Goal: Task Accomplishment & Management: Manage account settings

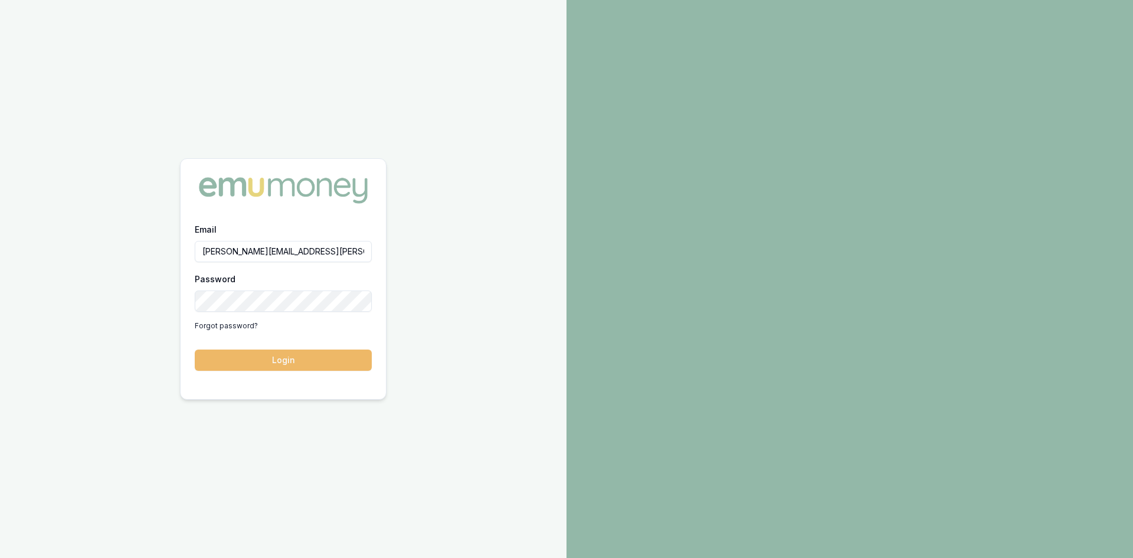
click at [265, 362] on button "Login" at bounding box center [283, 359] width 177 height 21
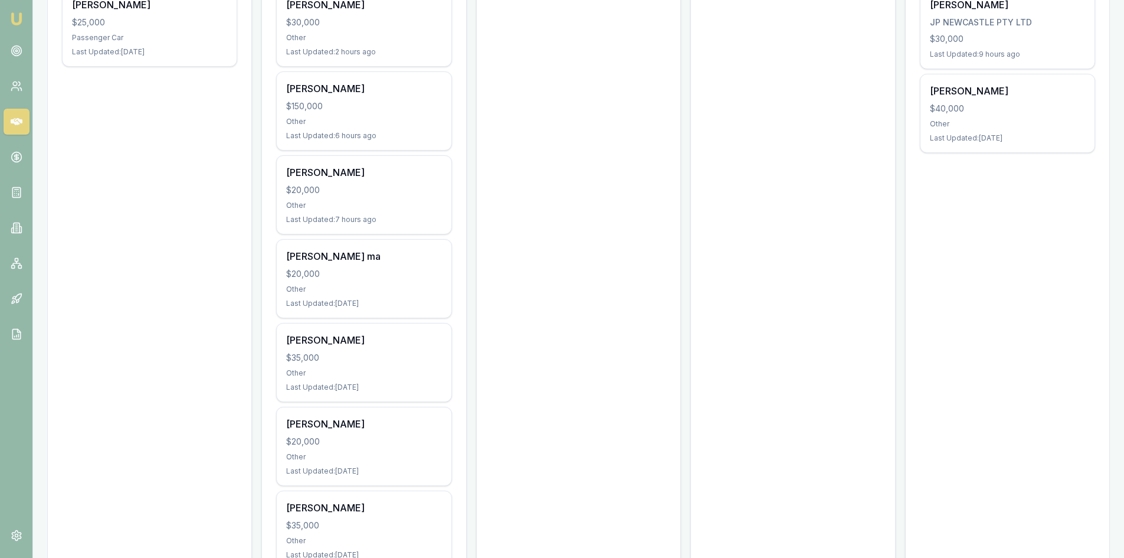
scroll to position [118, 0]
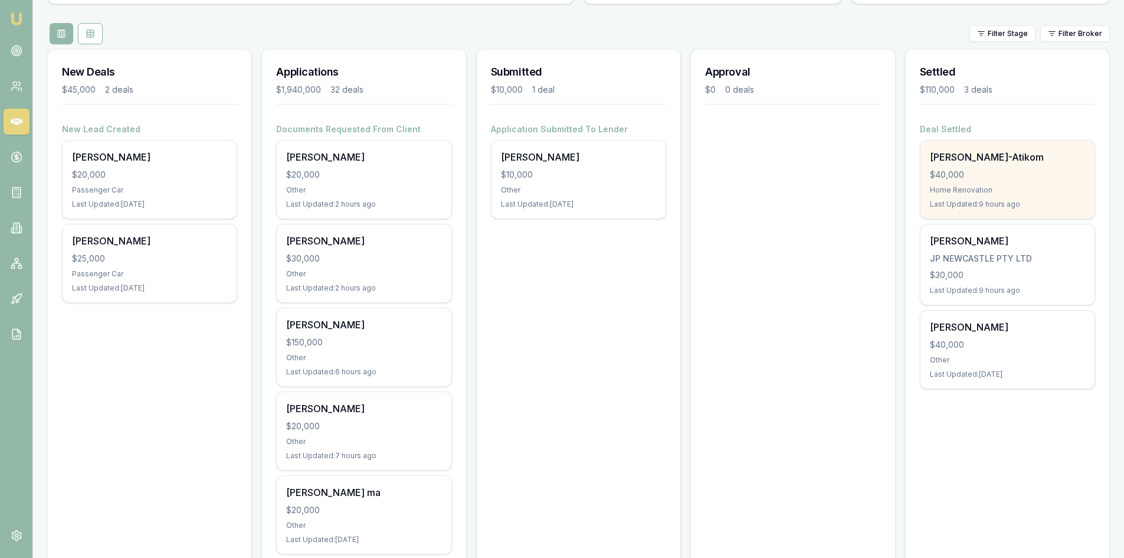
click at [995, 180] on div "$40,000" at bounding box center [1007, 175] width 155 height 12
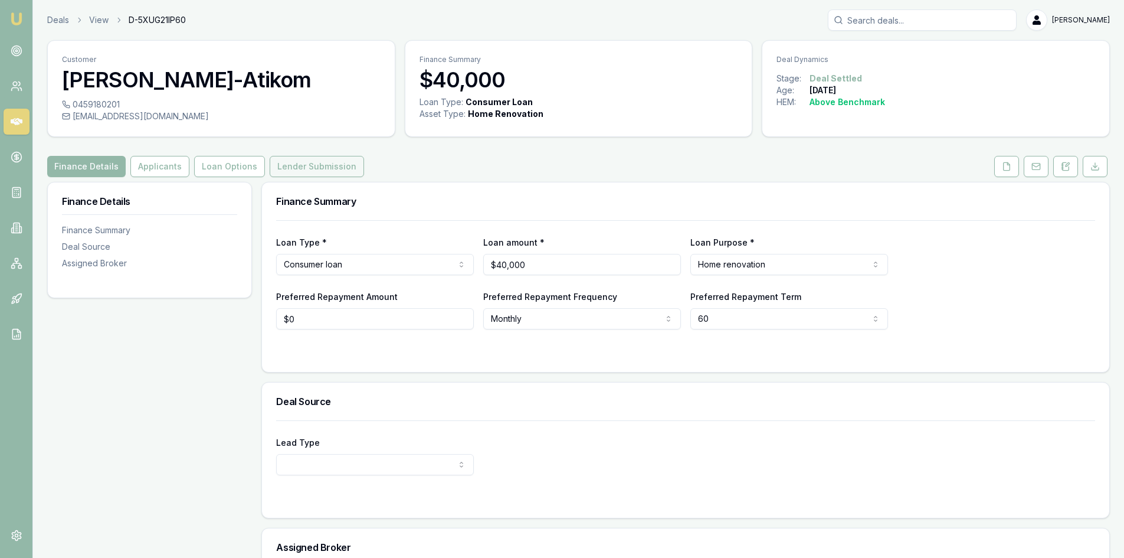
click at [298, 168] on button "Lender Submission" at bounding box center [317, 166] width 94 height 21
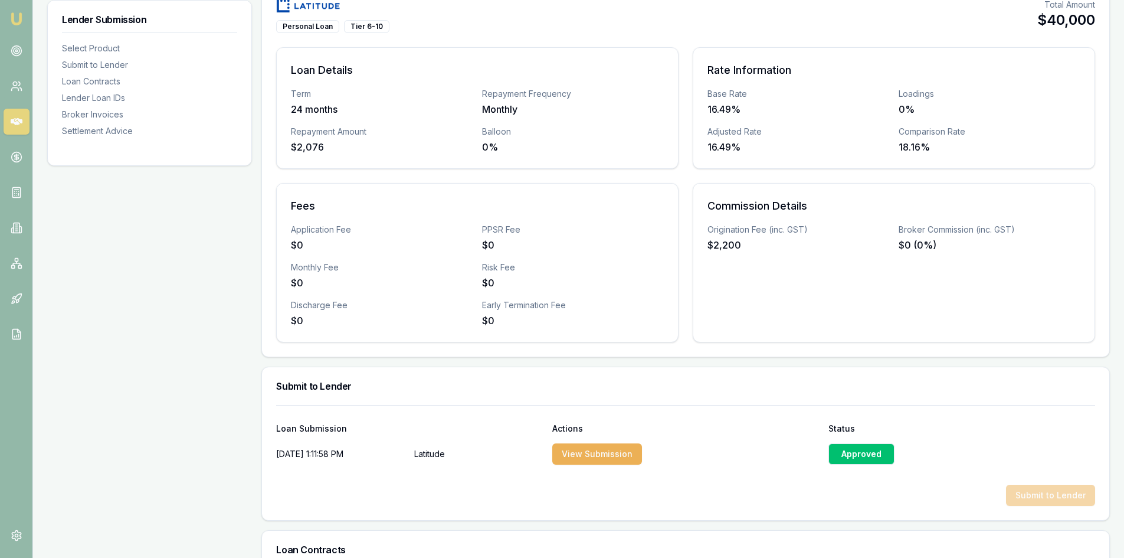
scroll to position [59, 0]
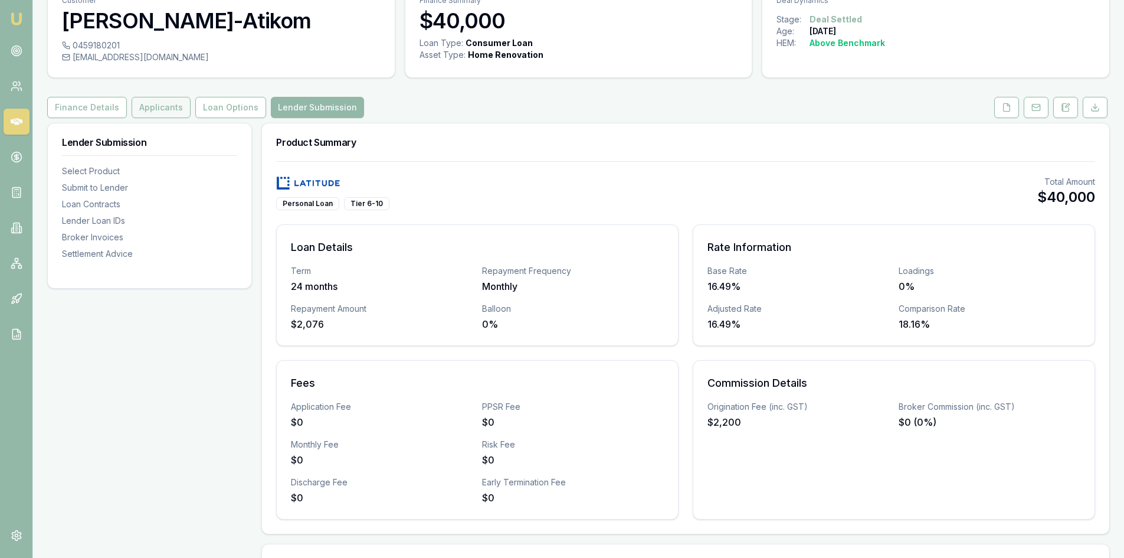
click at [152, 114] on button "Applicants" at bounding box center [161, 107] width 59 height 21
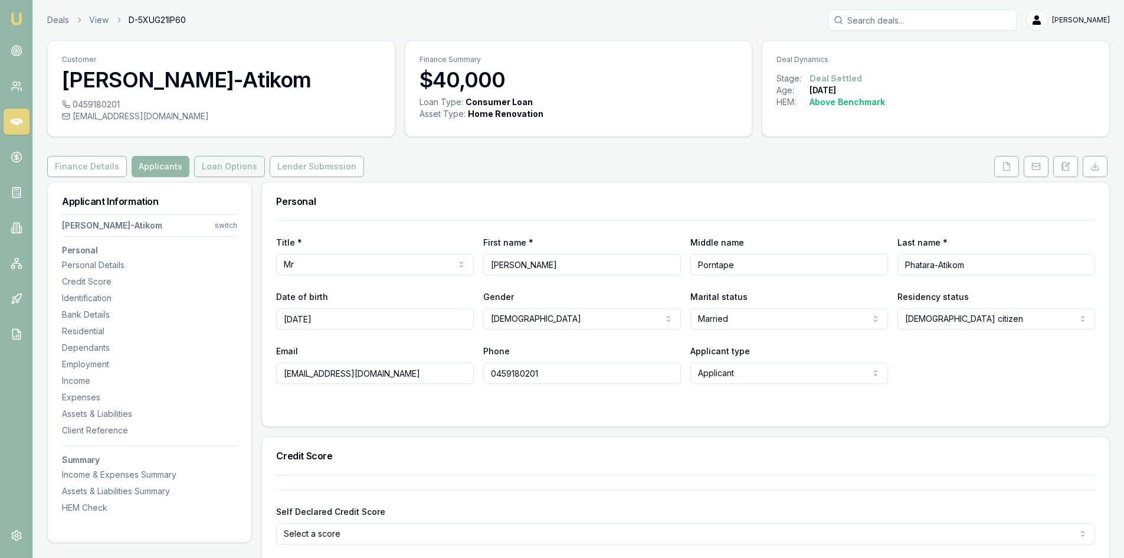
click at [231, 164] on button "Loan Options" at bounding box center [229, 166] width 71 height 21
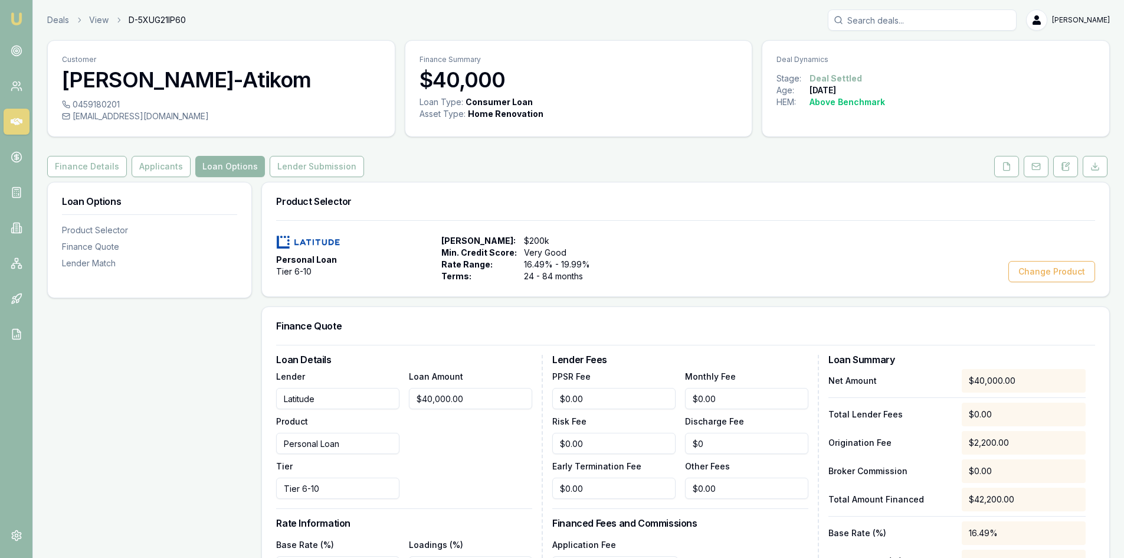
click at [14, 120] on icon at bounding box center [17, 122] width 12 height 12
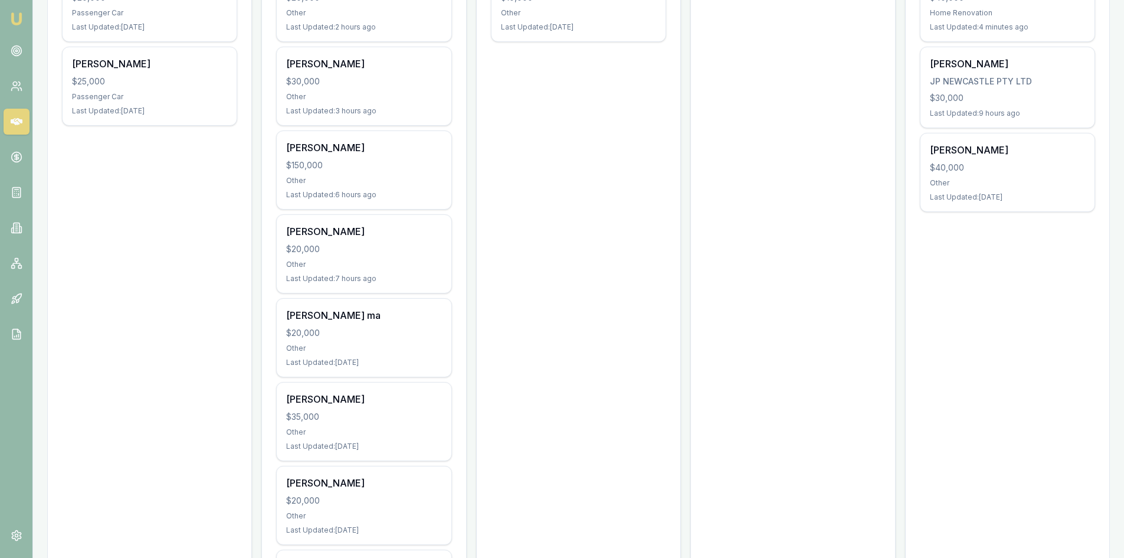
scroll to position [236, 0]
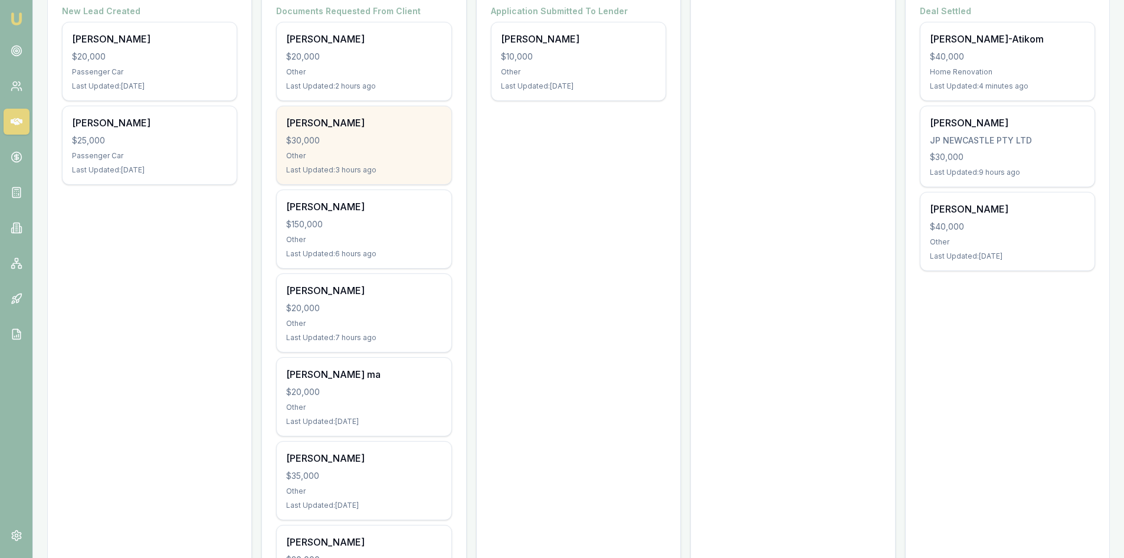
click at [316, 158] on div "Other" at bounding box center [363, 155] width 155 height 9
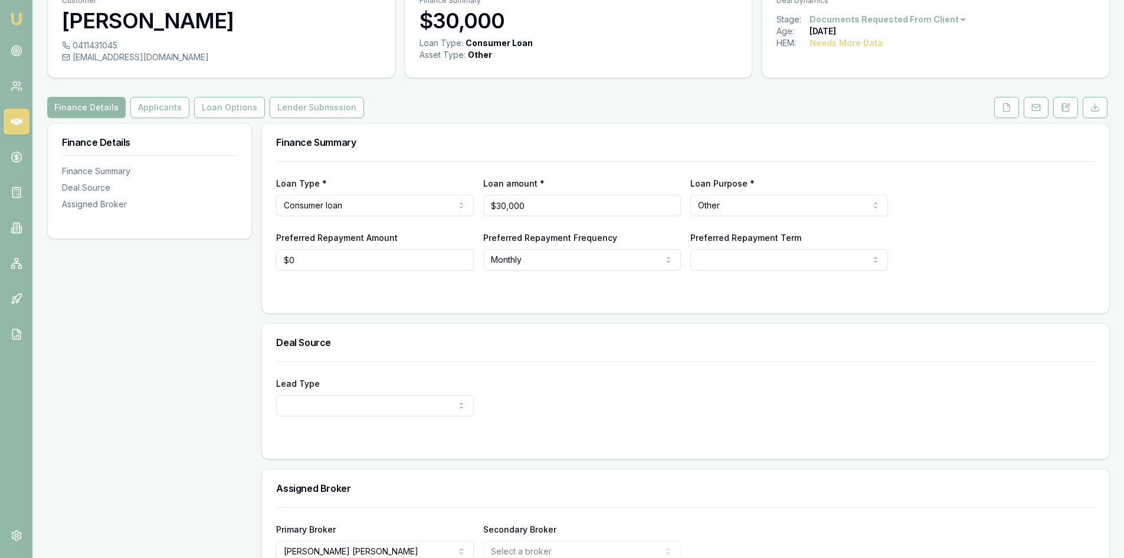
scroll to position [127, 0]
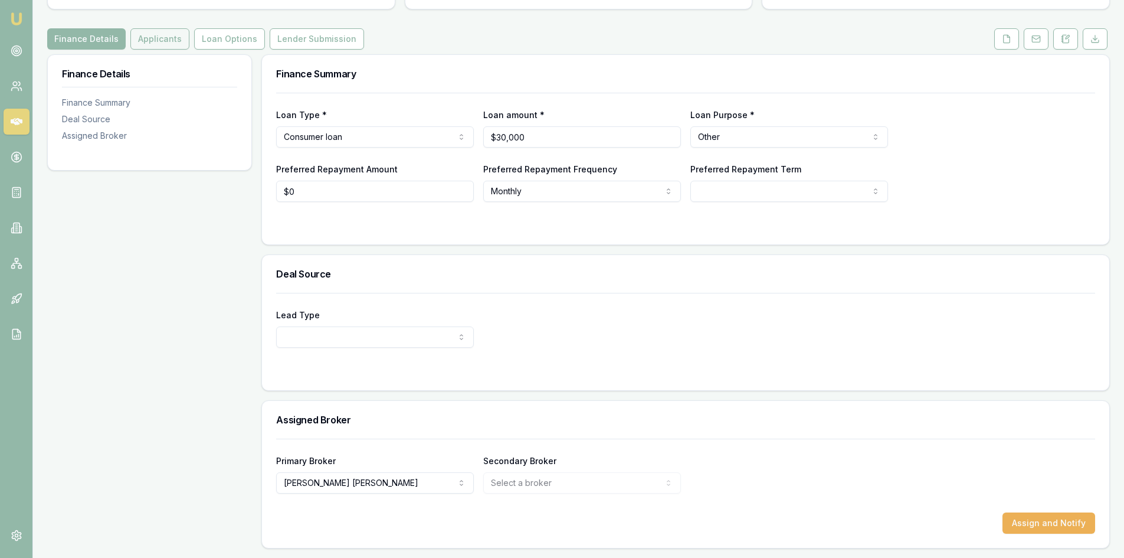
click at [166, 41] on button "Applicants" at bounding box center [159, 38] width 59 height 21
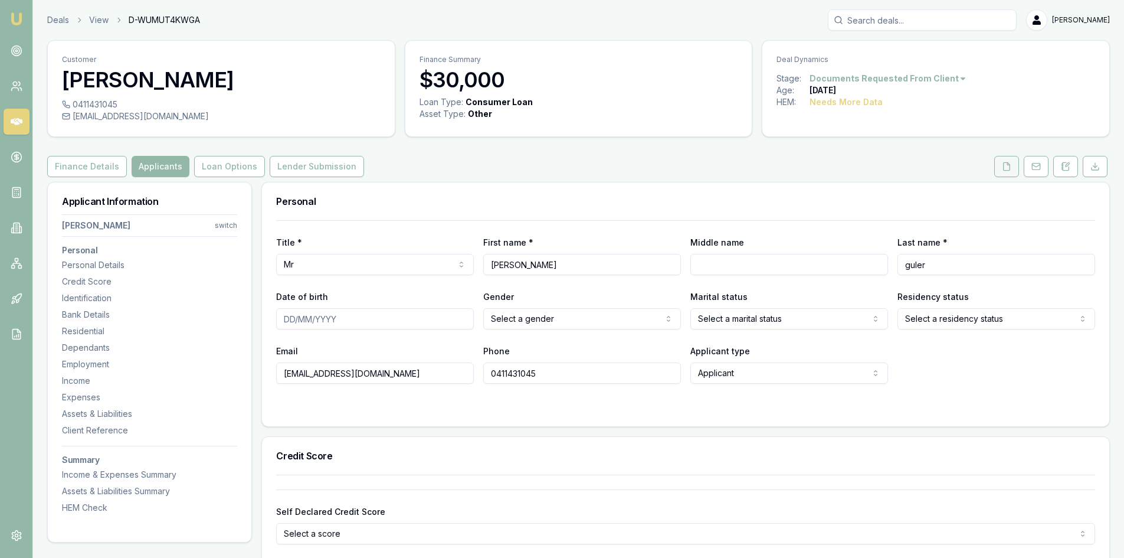
click at [1004, 163] on icon at bounding box center [1007, 166] width 6 height 8
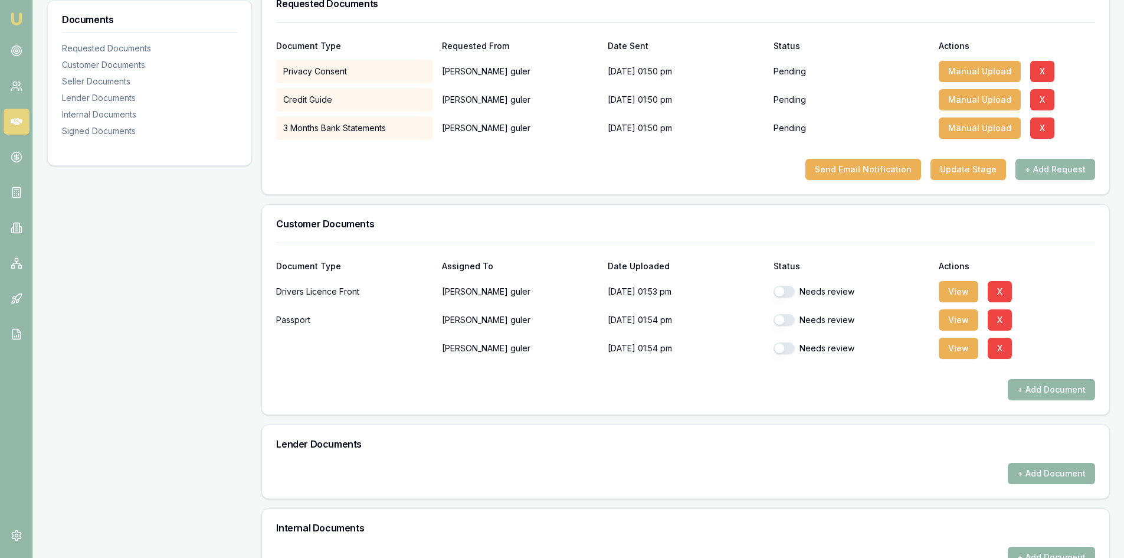
scroll to position [80, 0]
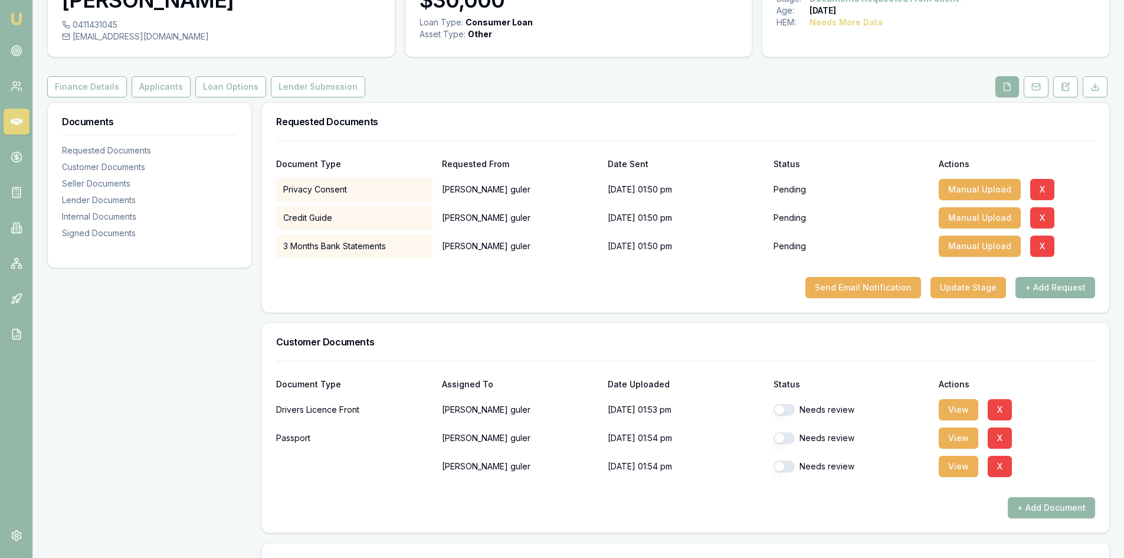
click at [1045, 289] on button "+ Add Request" at bounding box center [1055, 287] width 80 height 21
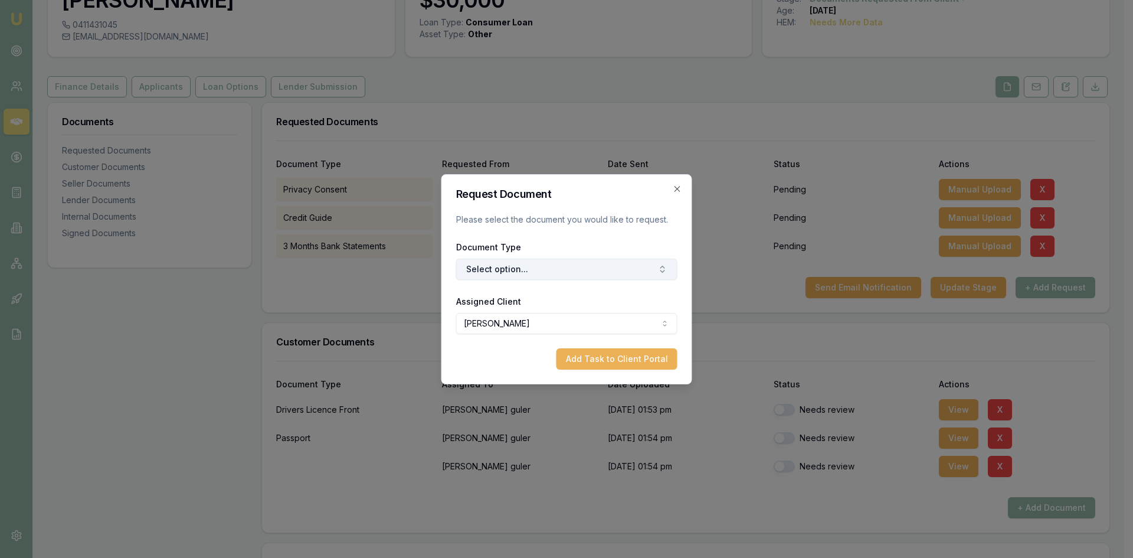
click at [529, 274] on button "Select option..." at bounding box center [566, 268] width 221 height 21
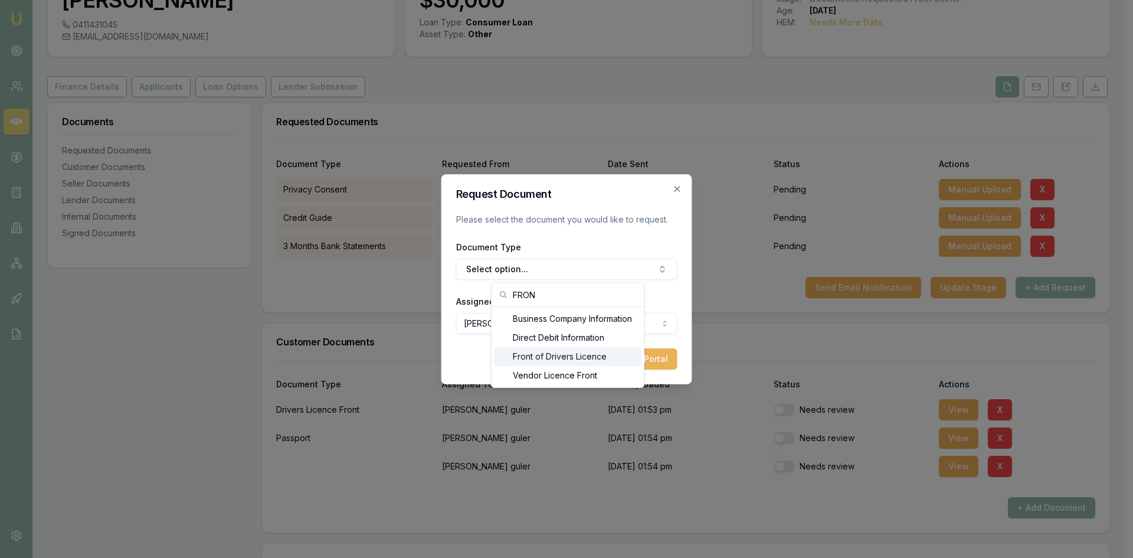
type input "FRON"
click at [546, 359] on div "Front of Drivers Licence" at bounding box center [568, 356] width 148 height 19
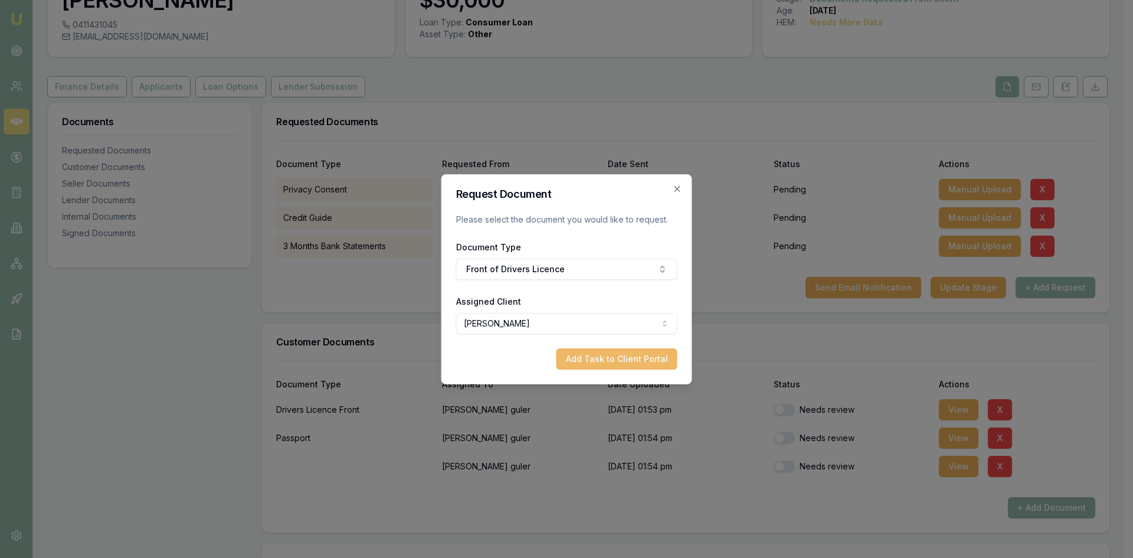
click at [614, 363] on button "Add Task to Client Portal" at bounding box center [616, 358] width 121 height 21
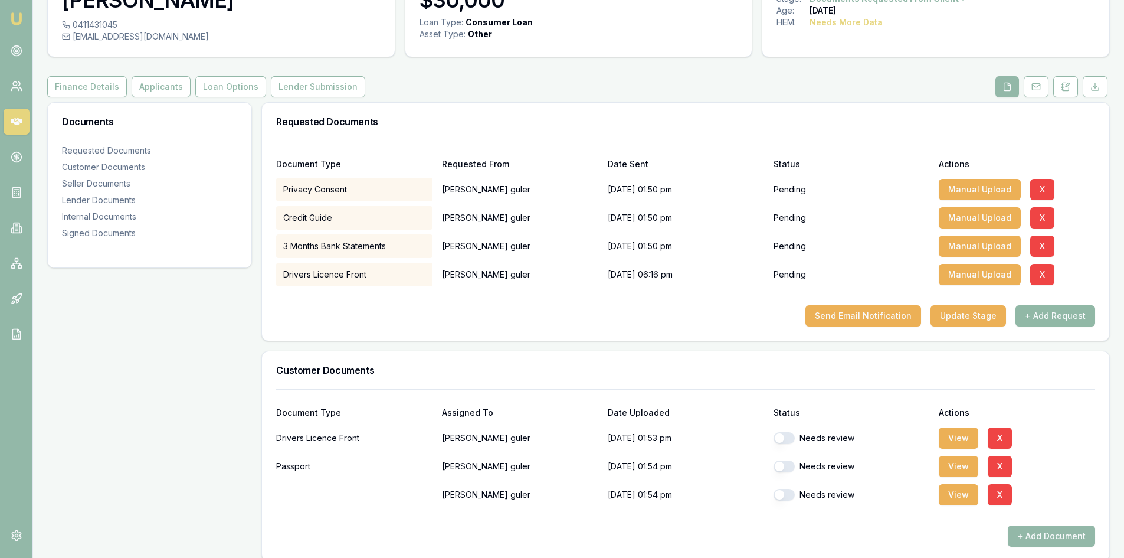
click at [1053, 317] on button "+ Add Request" at bounding box center [1055, 315] width 80 height 21
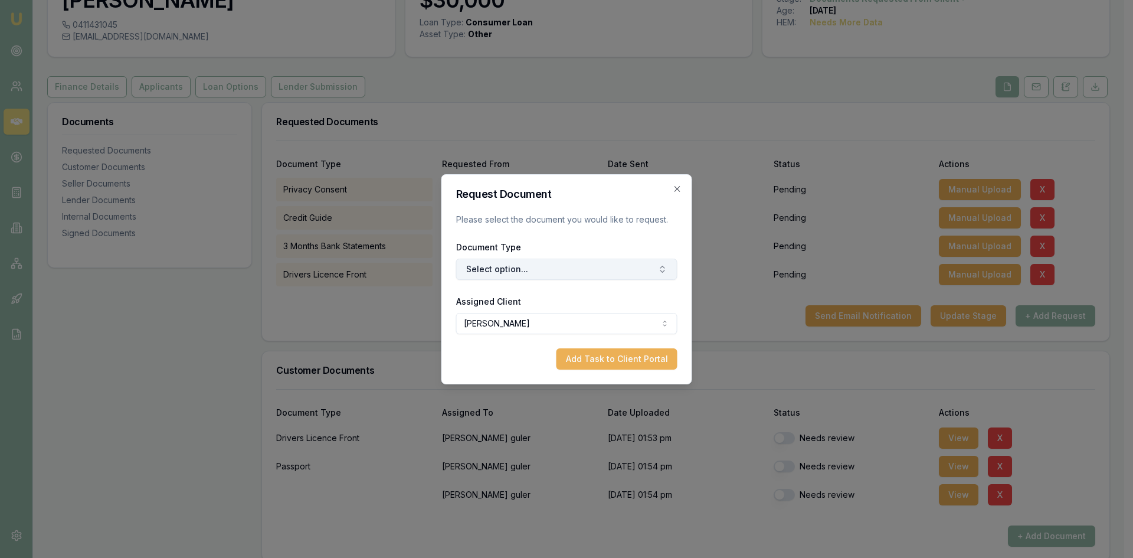
click at [529, 275] on button "Select option..." at bounding box center [566, 268] width 221 height 21
type input "BACK"
click at [555, 319] on div "Back of Drivers Licence" at bounding box center [573, 318] width 148 height 19
click at [617, 361] on button "Add Task to Client Portal" at bounding box center [616, 358] width 121 height 21
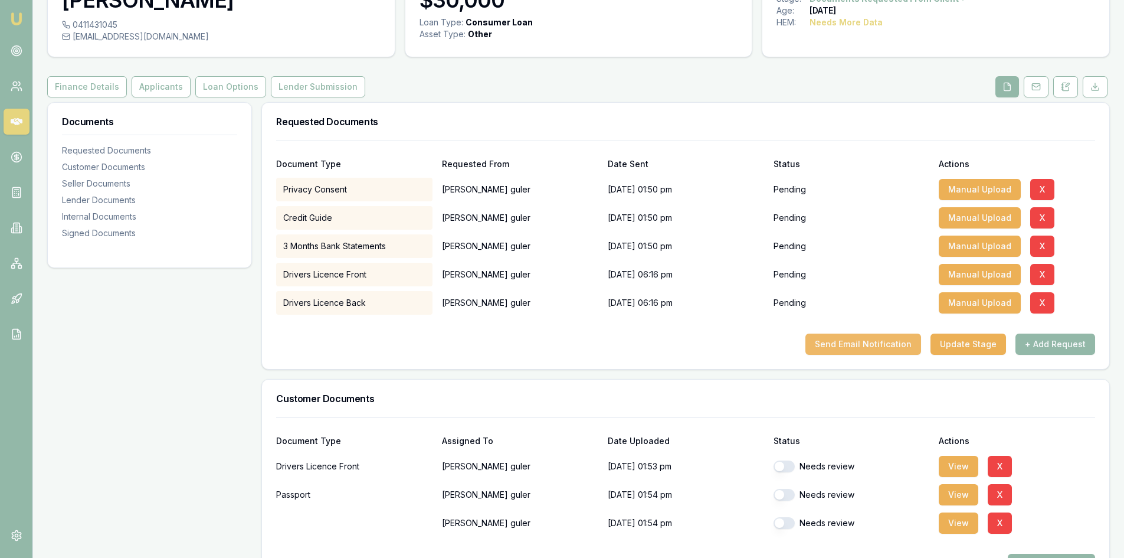
click at [841, 350] on button "Send Email Notification" at bounding box center [863, 343] width 116 height 21
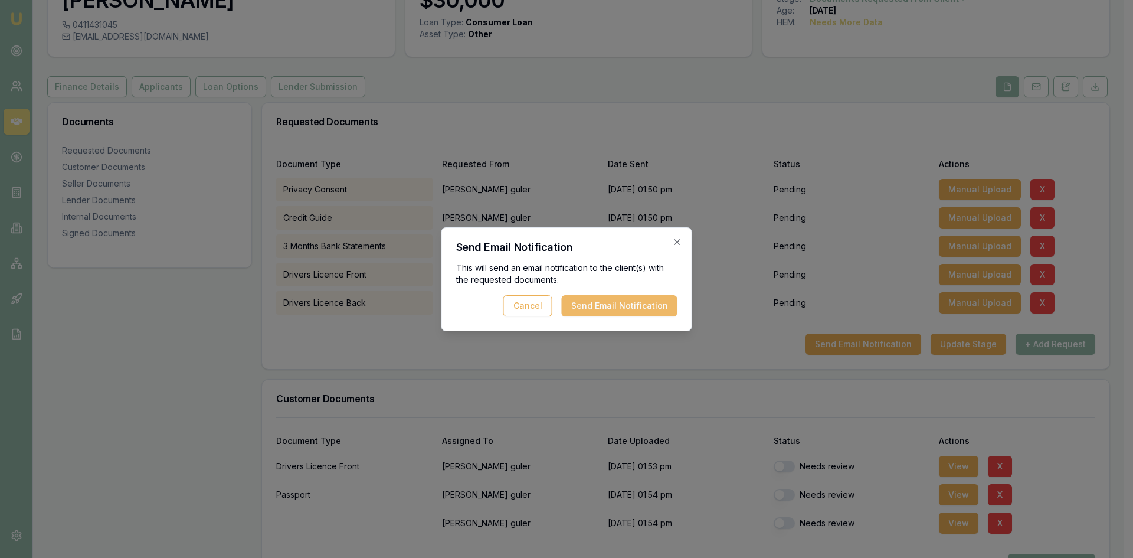
click at [599, 306] on button "Send Email Notification" at bounding box center [620, 305] width 116 height 21
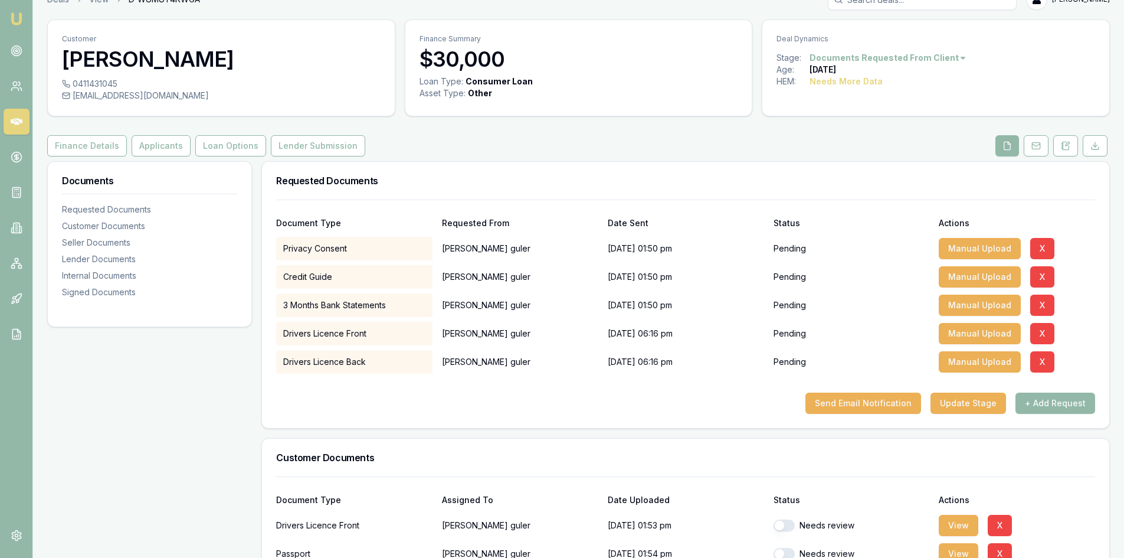
scroll to position [0, 0]
